Goal: Task Accomplishment & Management: Manage account settings

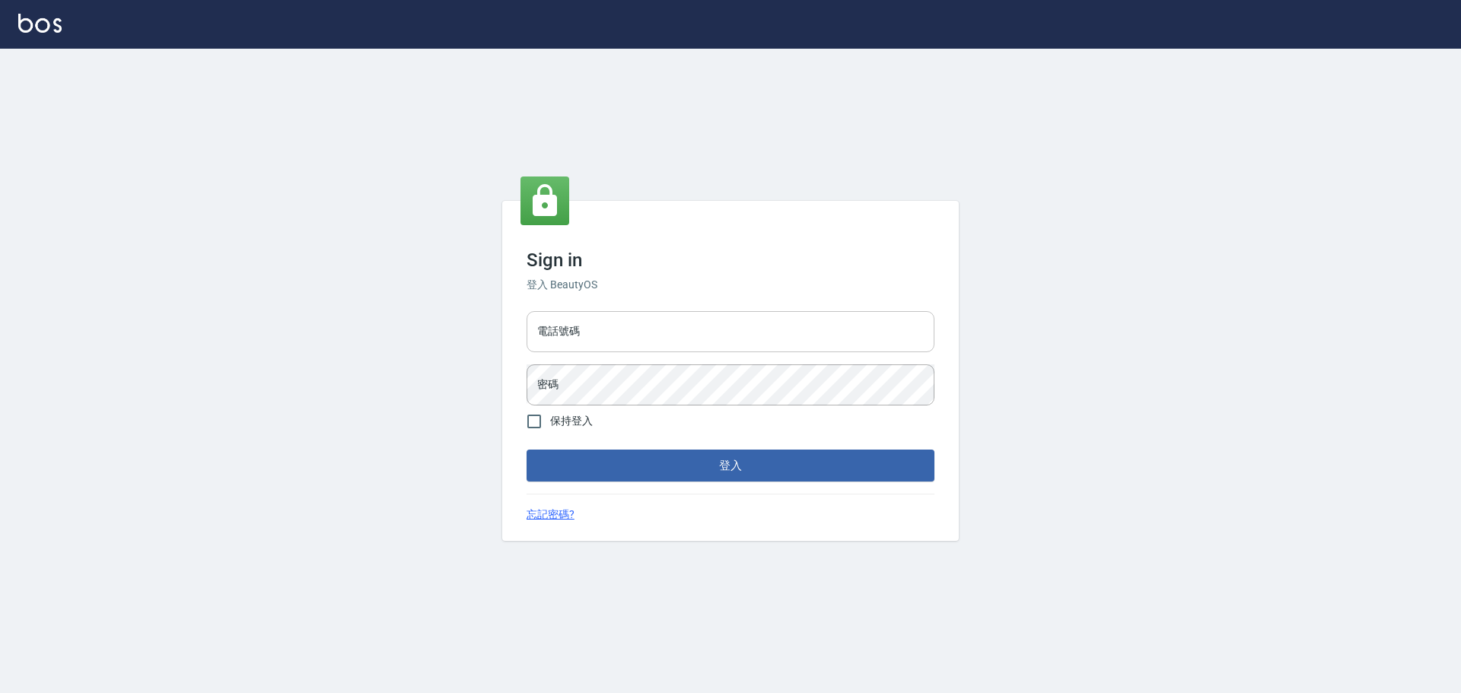
click at [602, 332] on input "電話號碼" at bounding box center [730, 331] width 408 height 41
type input "0989189977"
click at [526, 450] on button "登入" at bounding box center [730, 466] width 408 height 32
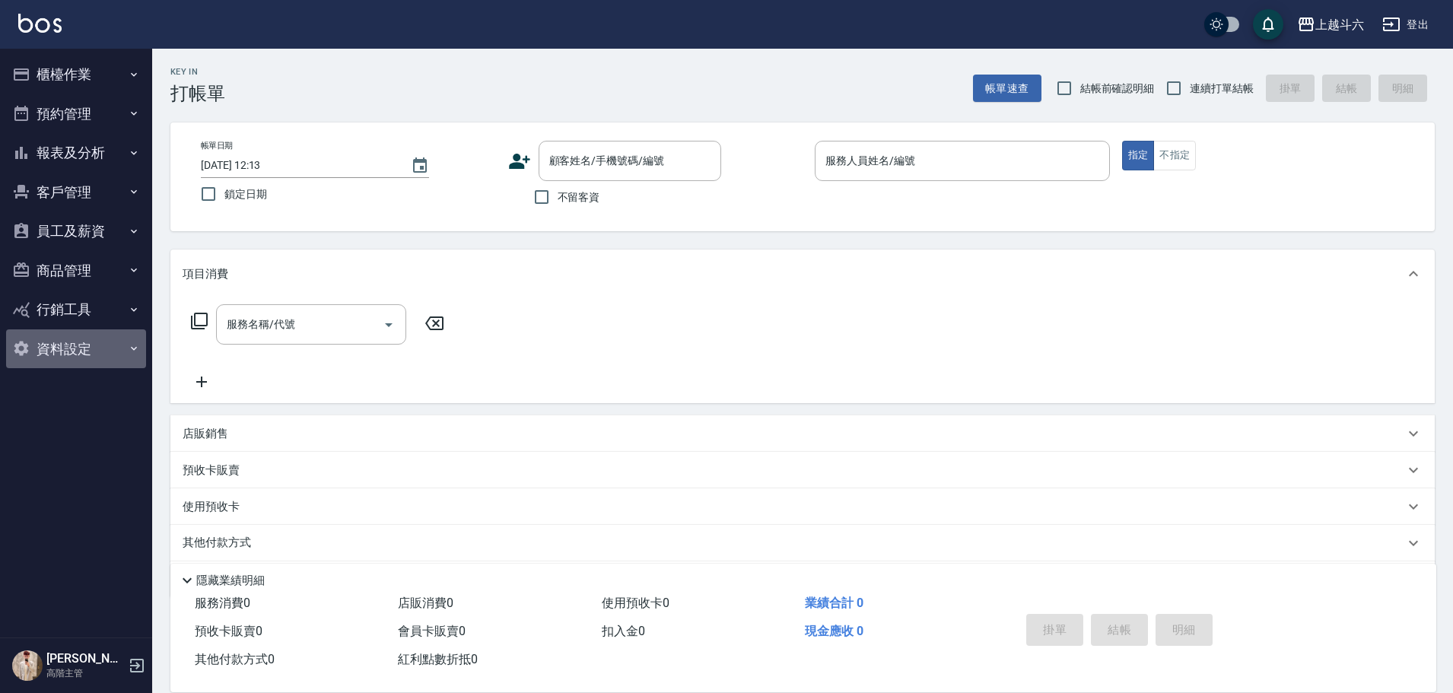
click at [119, 342] on button "資料設定" at bounding box center [76, 349] width 140 height 40
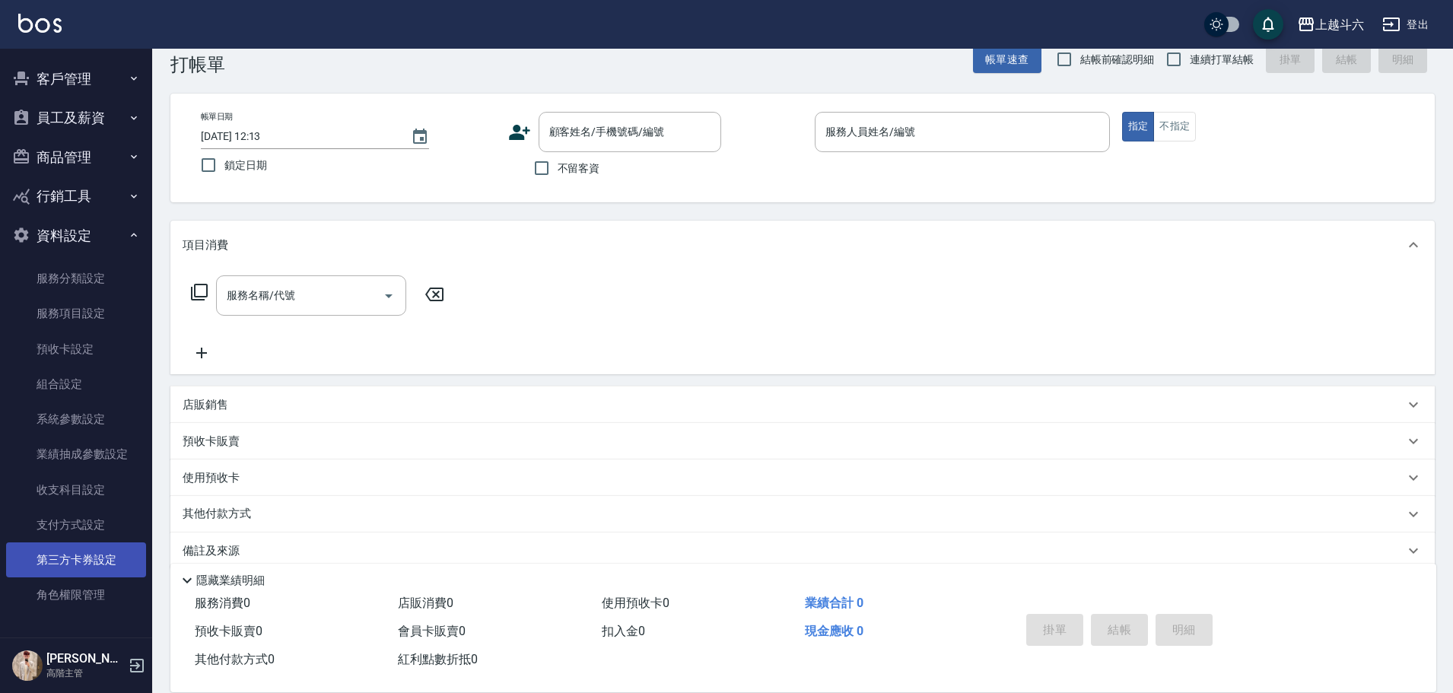
scroll to position [51, 0]
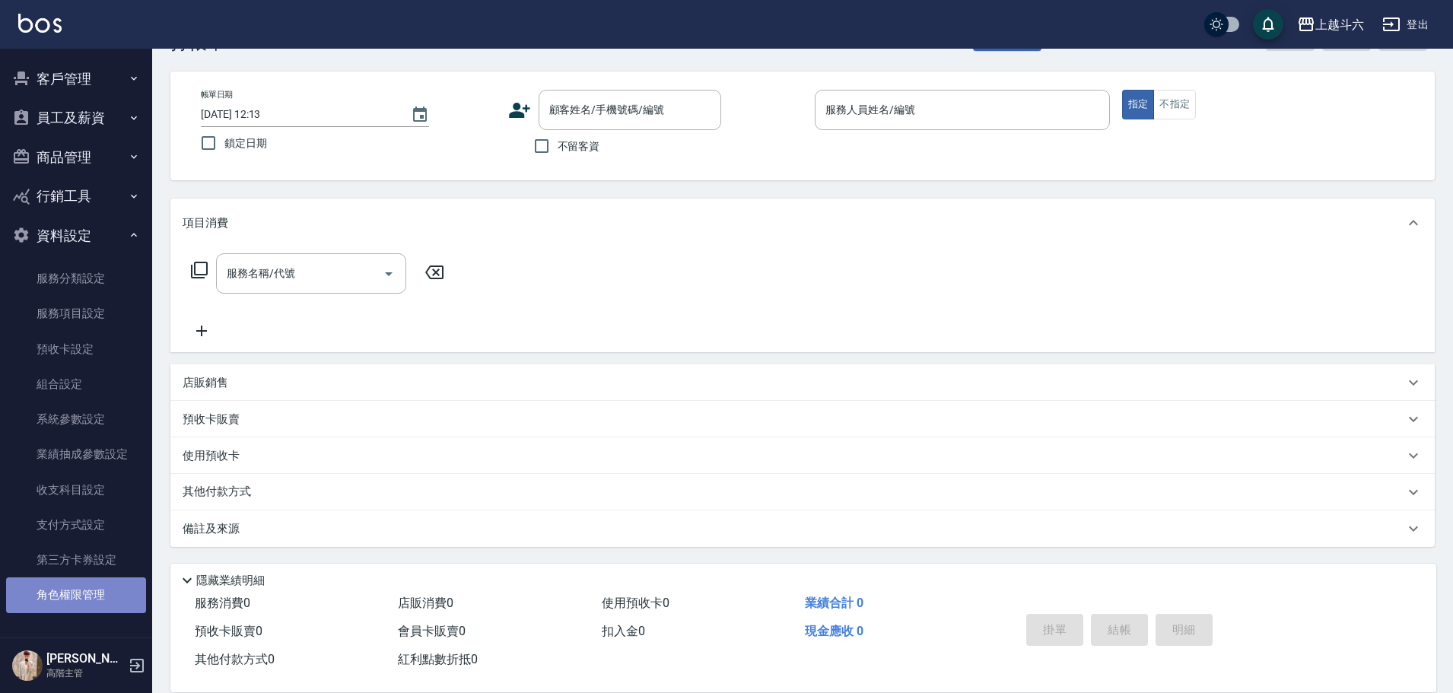
click at [121, 580] on link "角色權限管理" at bounding box center [76, 594] width 140 height 35
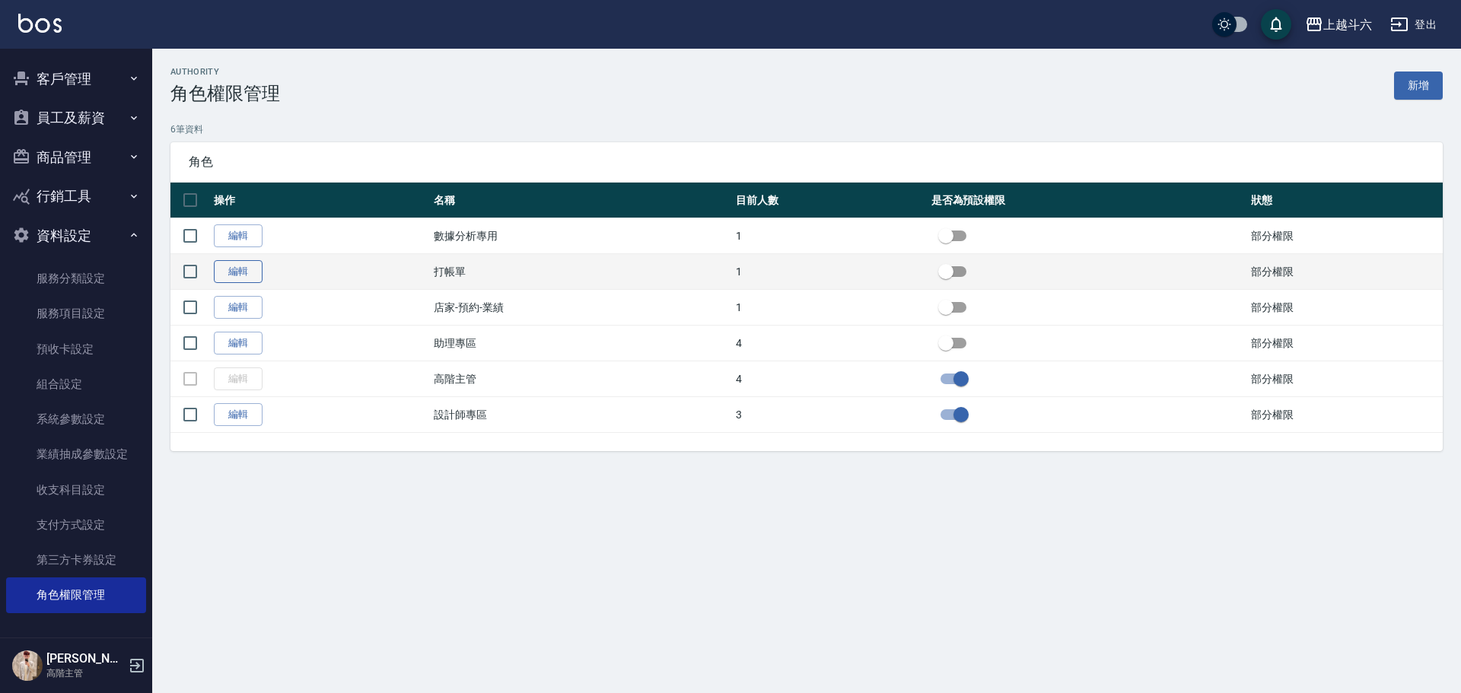
click at [239, 268] on link "編輯" at bounding box center [238, 272] width 49 height 24
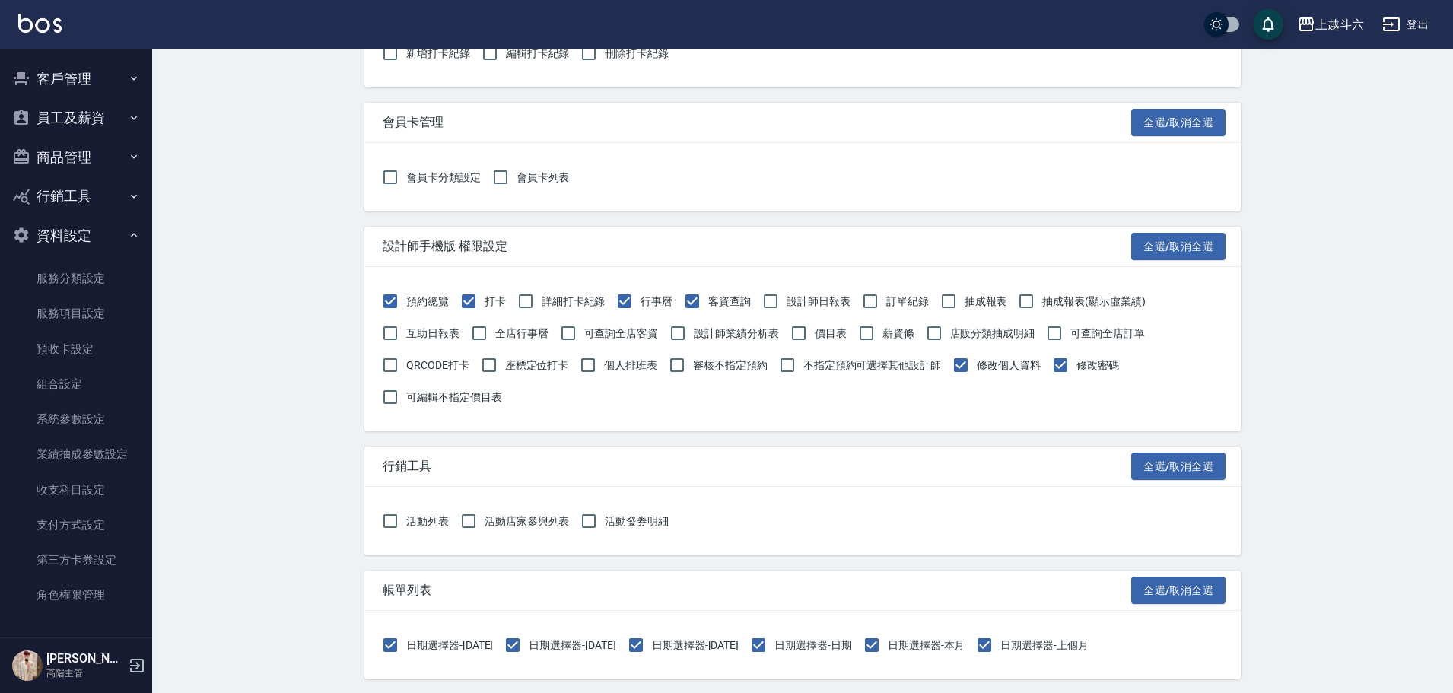
scroll to position [1667, 0]
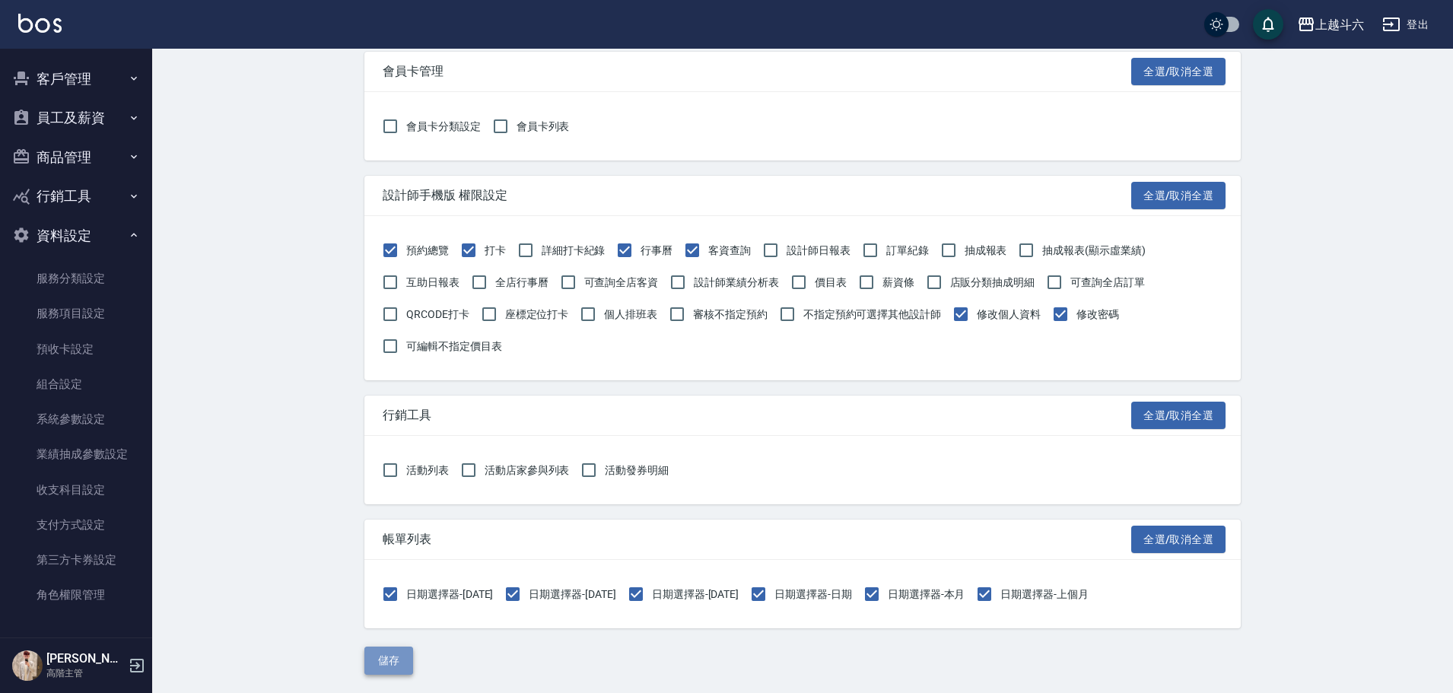
click at [398, 664] on button "儲存" at bounding box center [388, 661] width 49 height 28
